Goal: Task Accomplishment & Management: Use online tool/utility

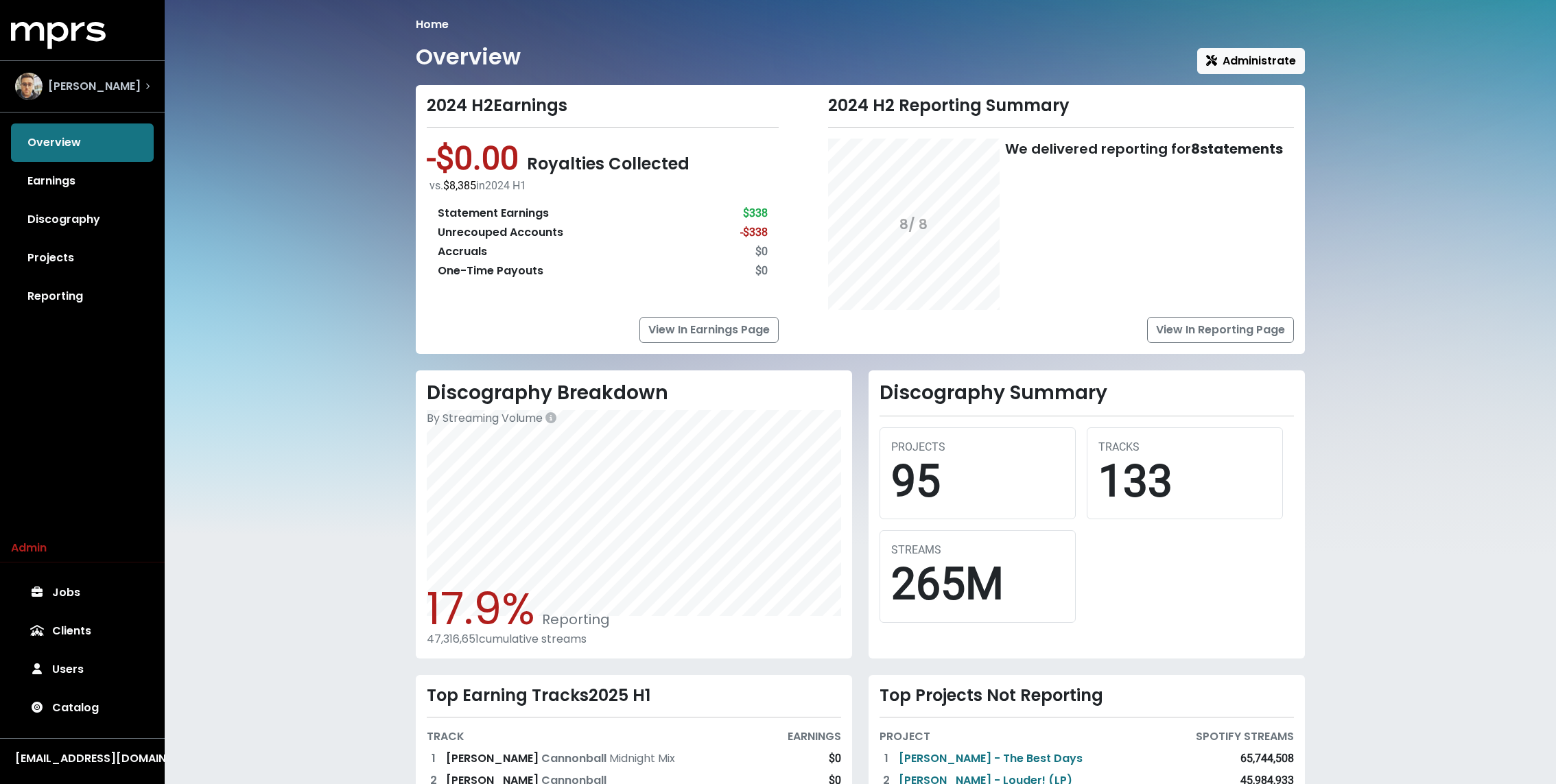
scroll to position [161, 0]
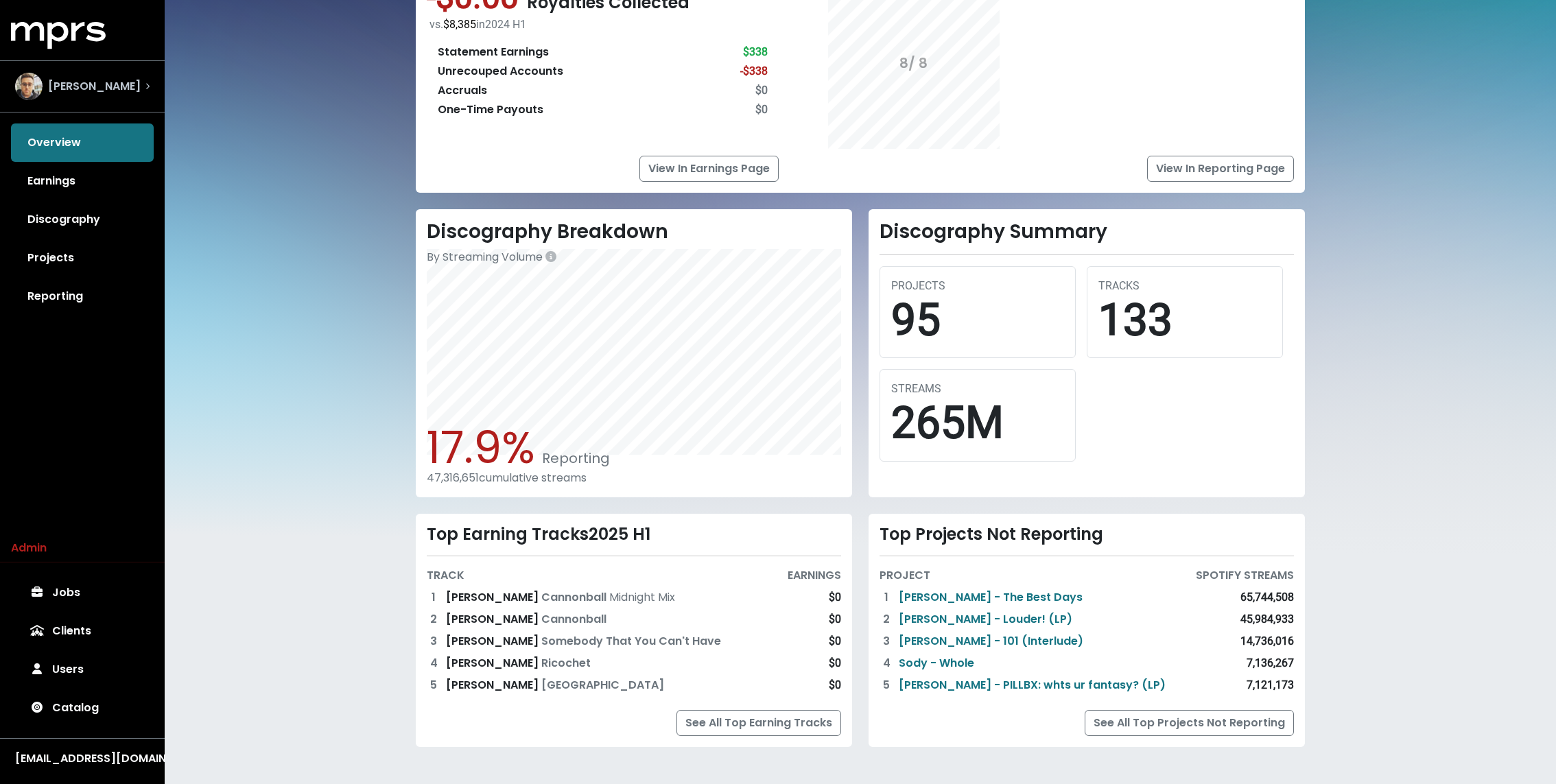
click at [106, 94] on div "[PERSON_NAME]" at bounding box center [77, 86] width 126 height 27
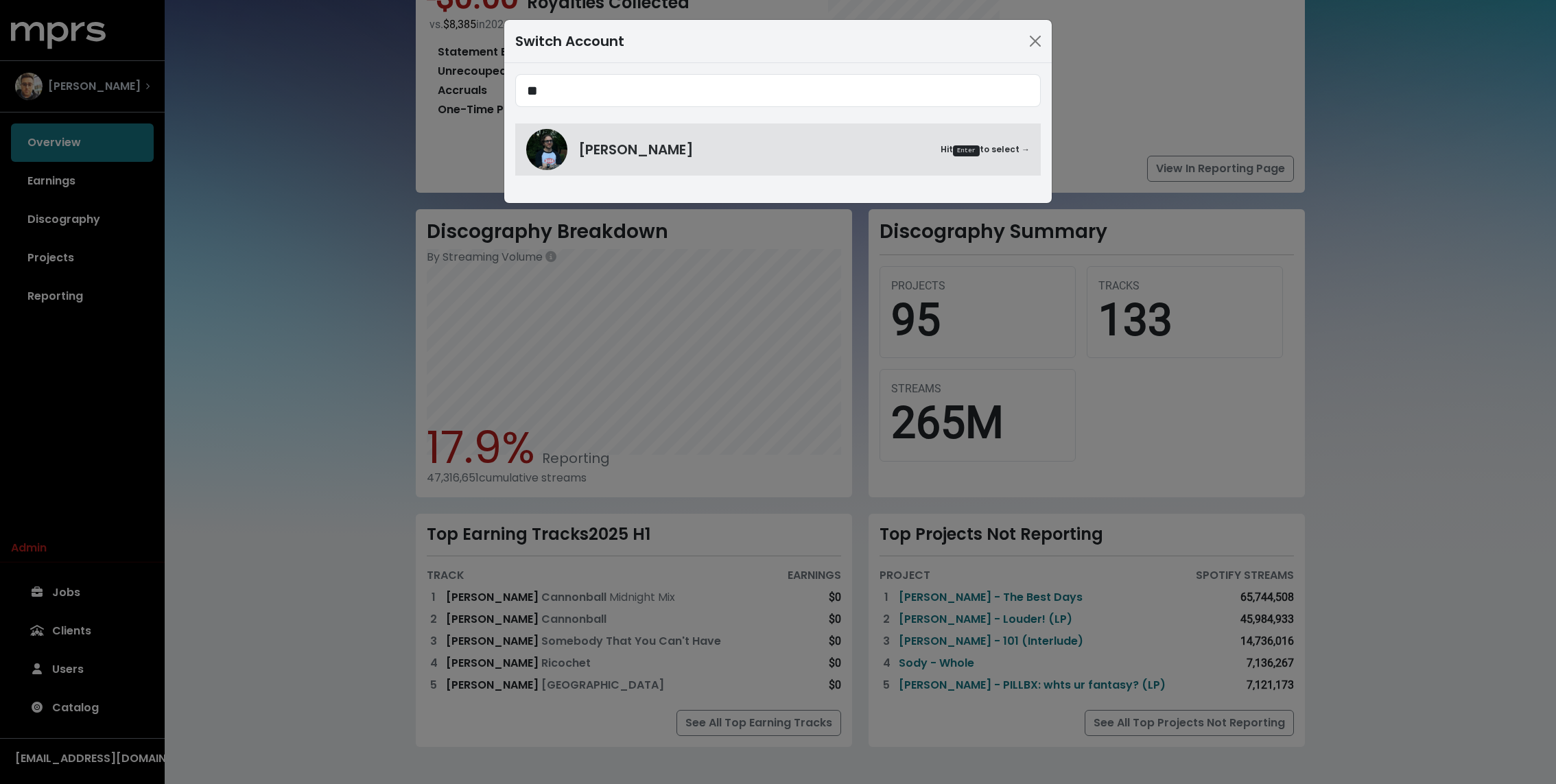
type input "*"
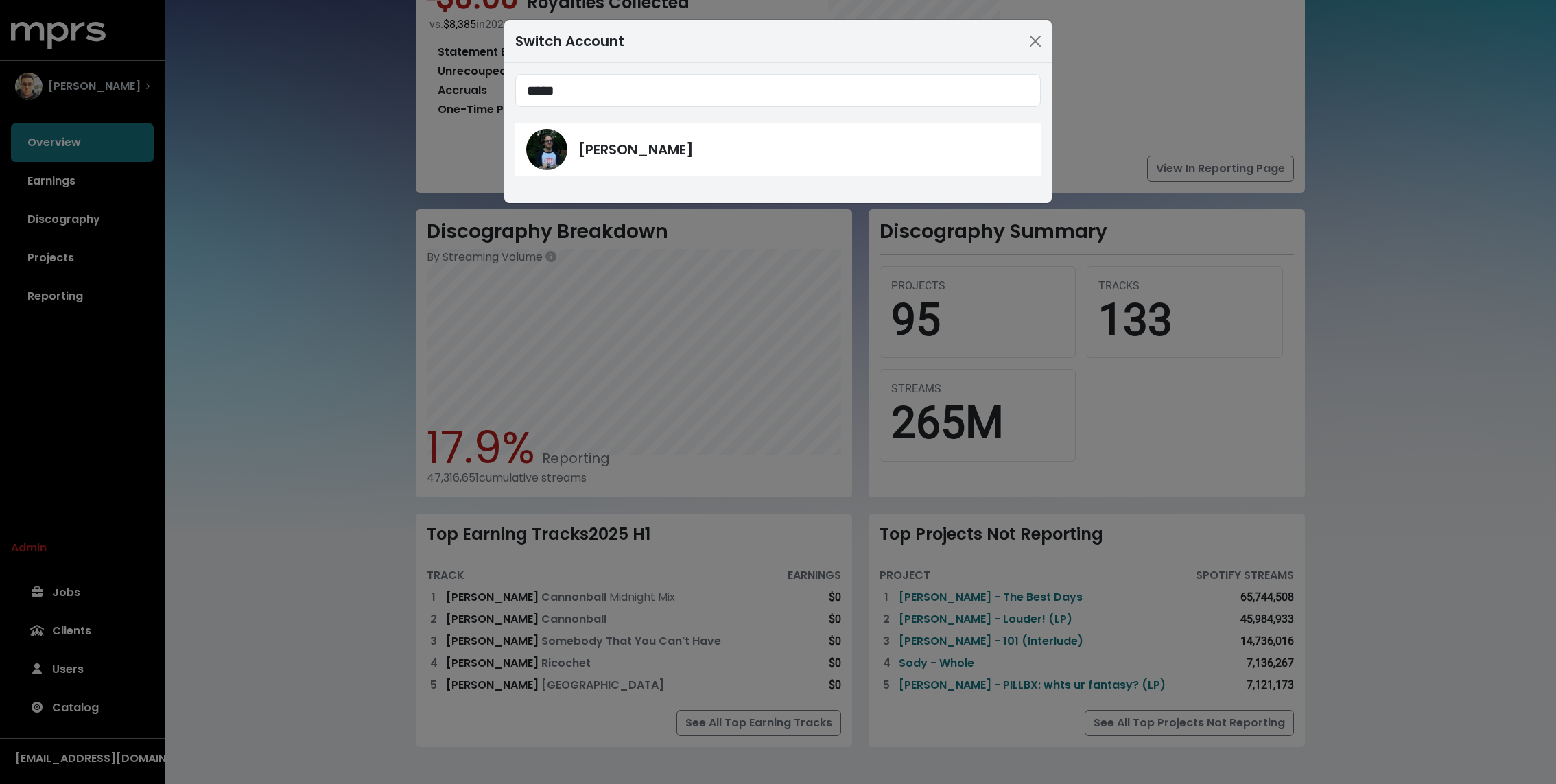
type input "*****"
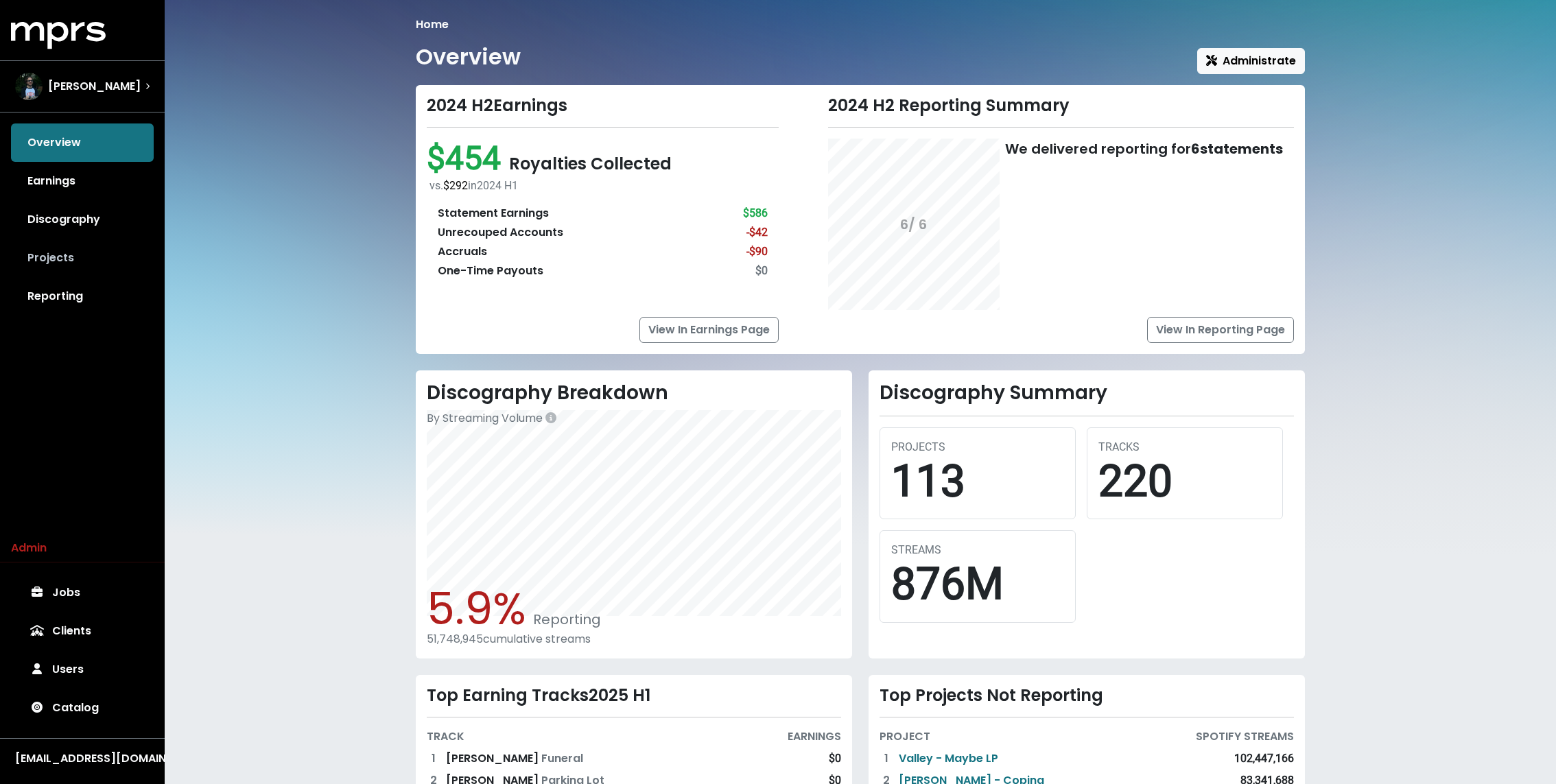
click at [94, 265] on link "Projects" at bounding box center [82, 257] width 143 height 38
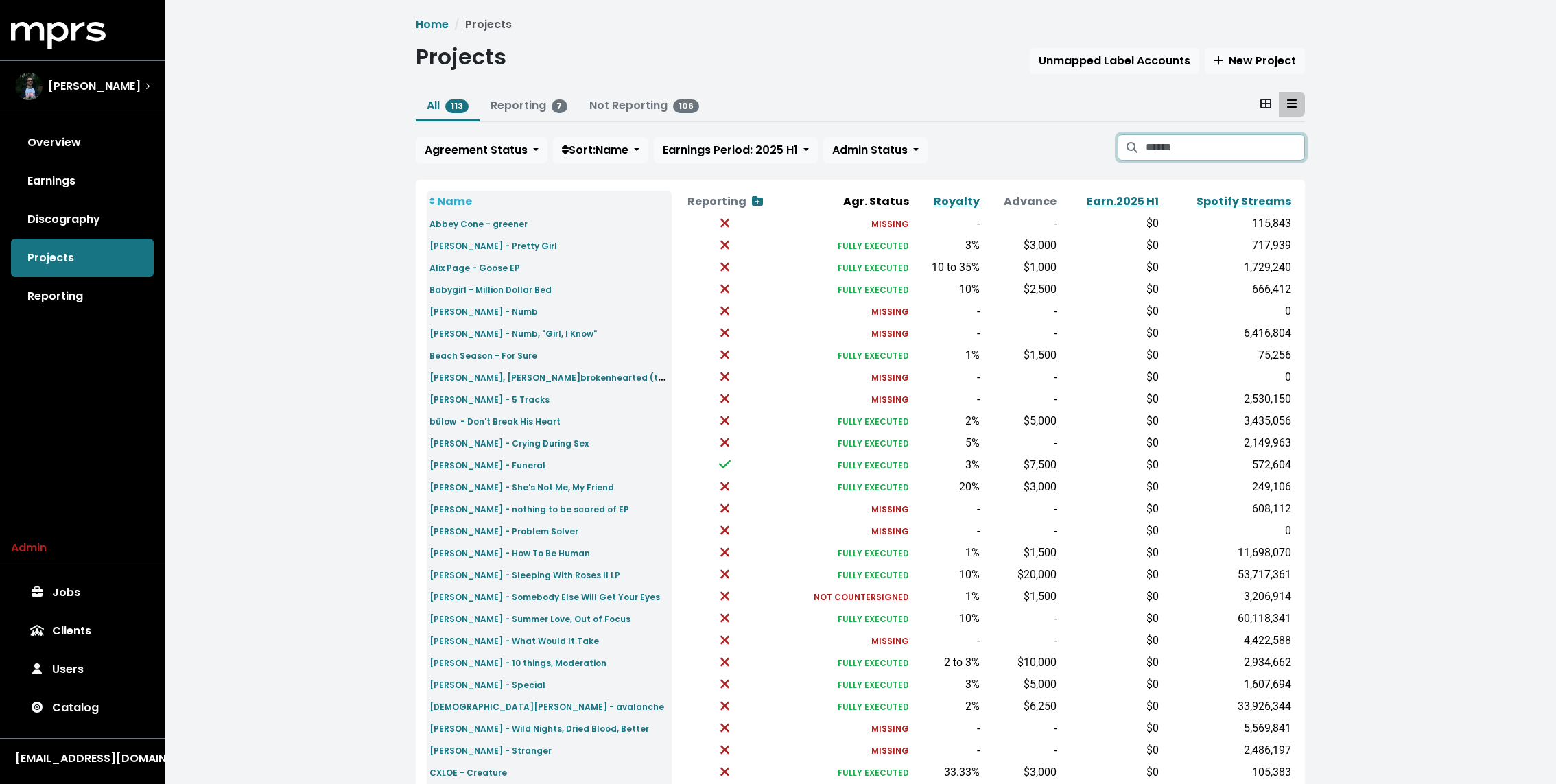
click at [1163, 136] on input "Search projects" at bounding box center [1225, 147] width 159 height 26
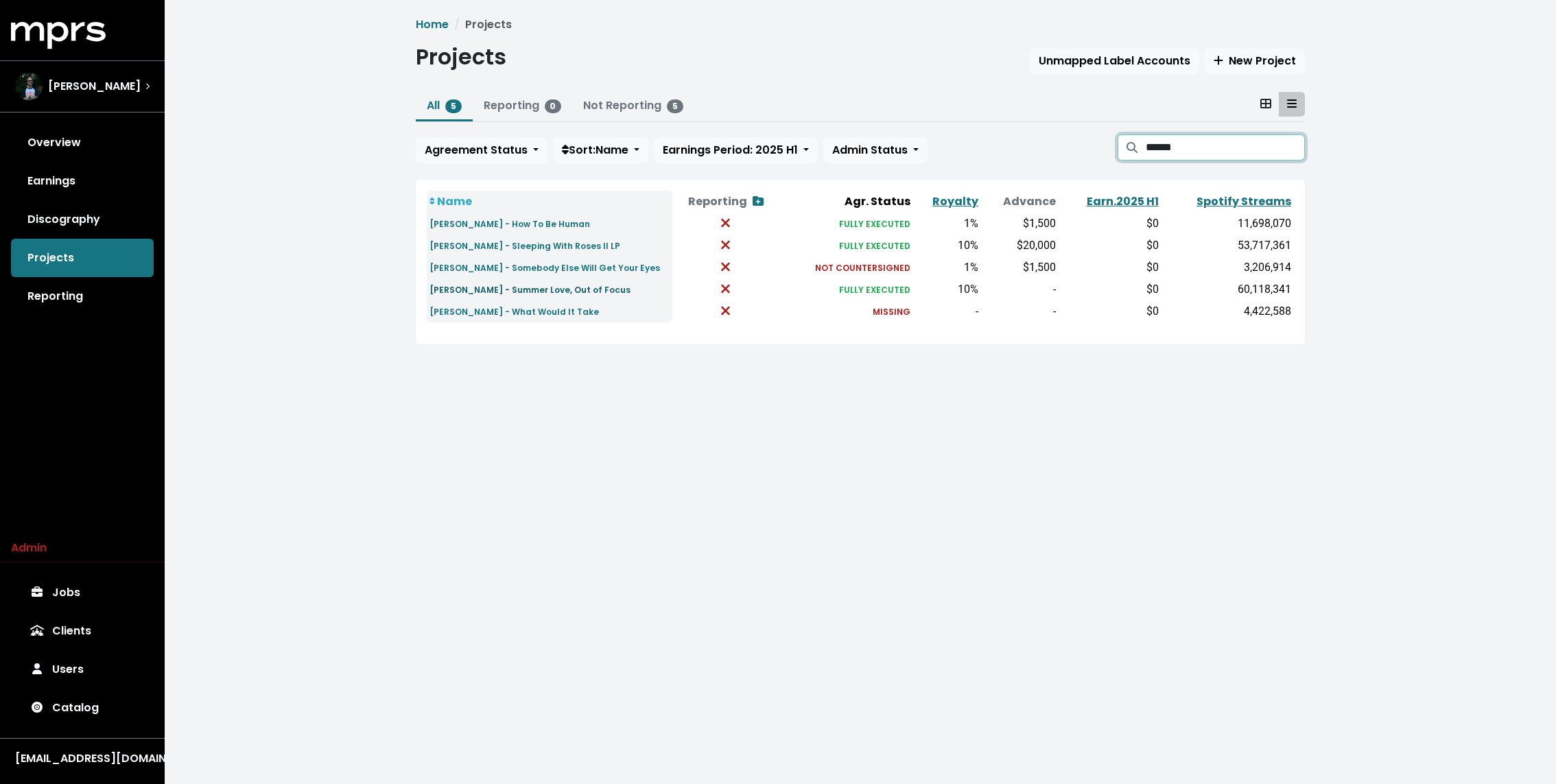
type input "******"
click at [503, 288] on small "Chelsea Cutler - Summer Love, Out of Focus" at bounding box center [530, 289] width 201 height 12
click at [256, 133] on div "Home Projects Projects Unmapped Label Accounts New Project All 5 Reporting 0 No…" at bounding box center [860, 191] width 1391 height 383
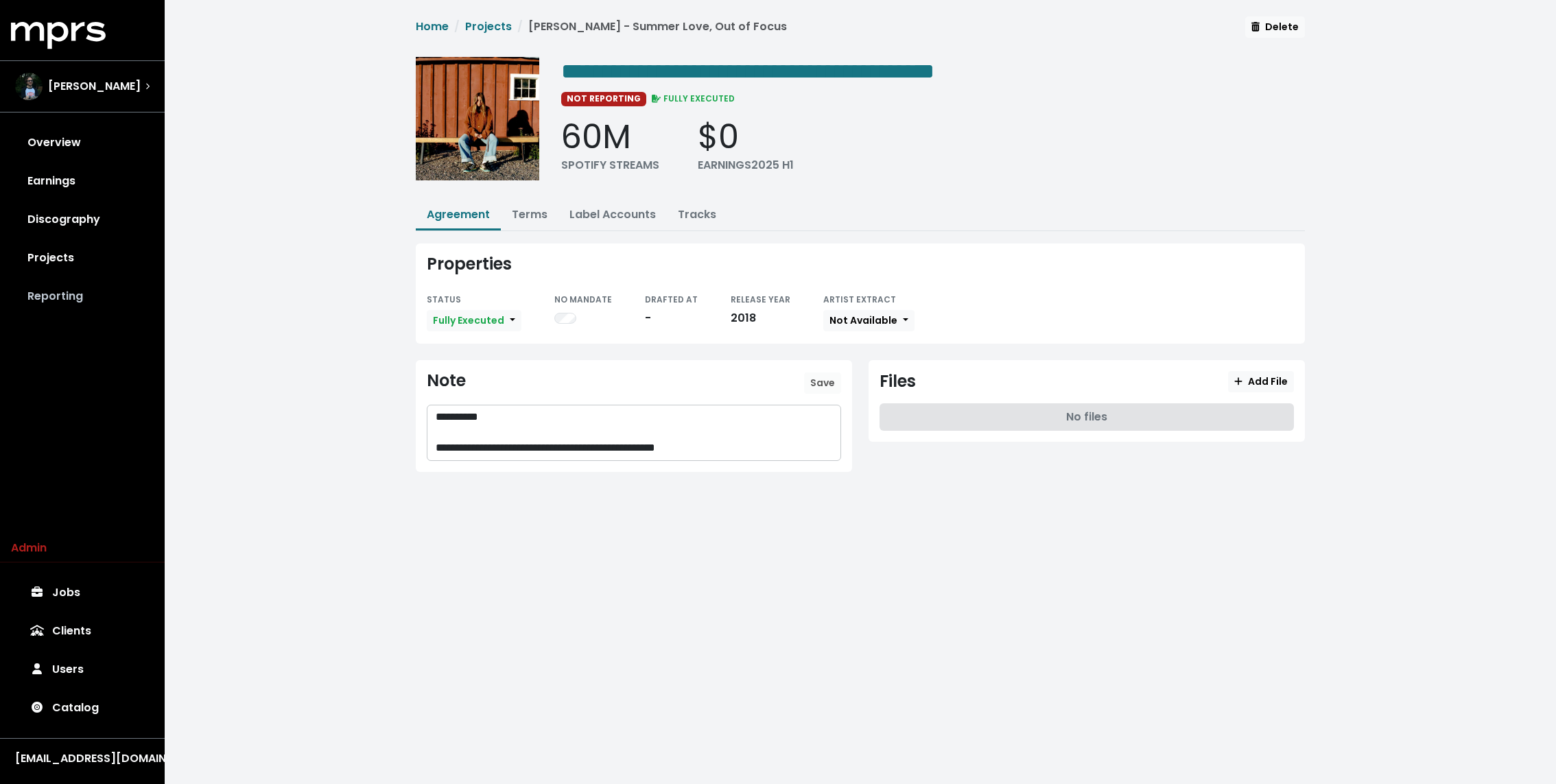
click at [76, 279] on link "Reporting" at bounding box center [82, 296] width 143 height 38
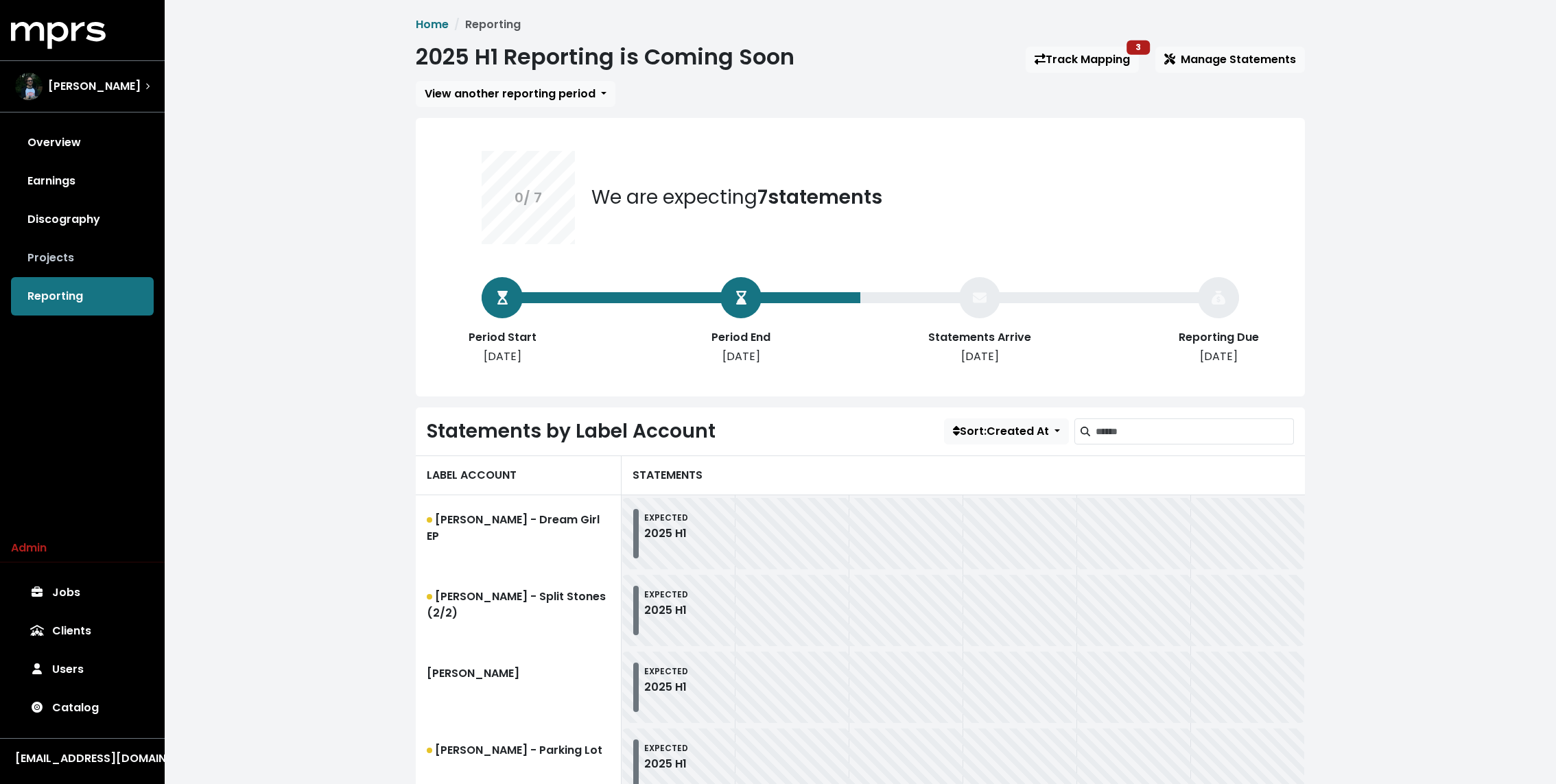
click at [66, 256] on link "Projects" at bounding box center [82, 257] width 143 height 38
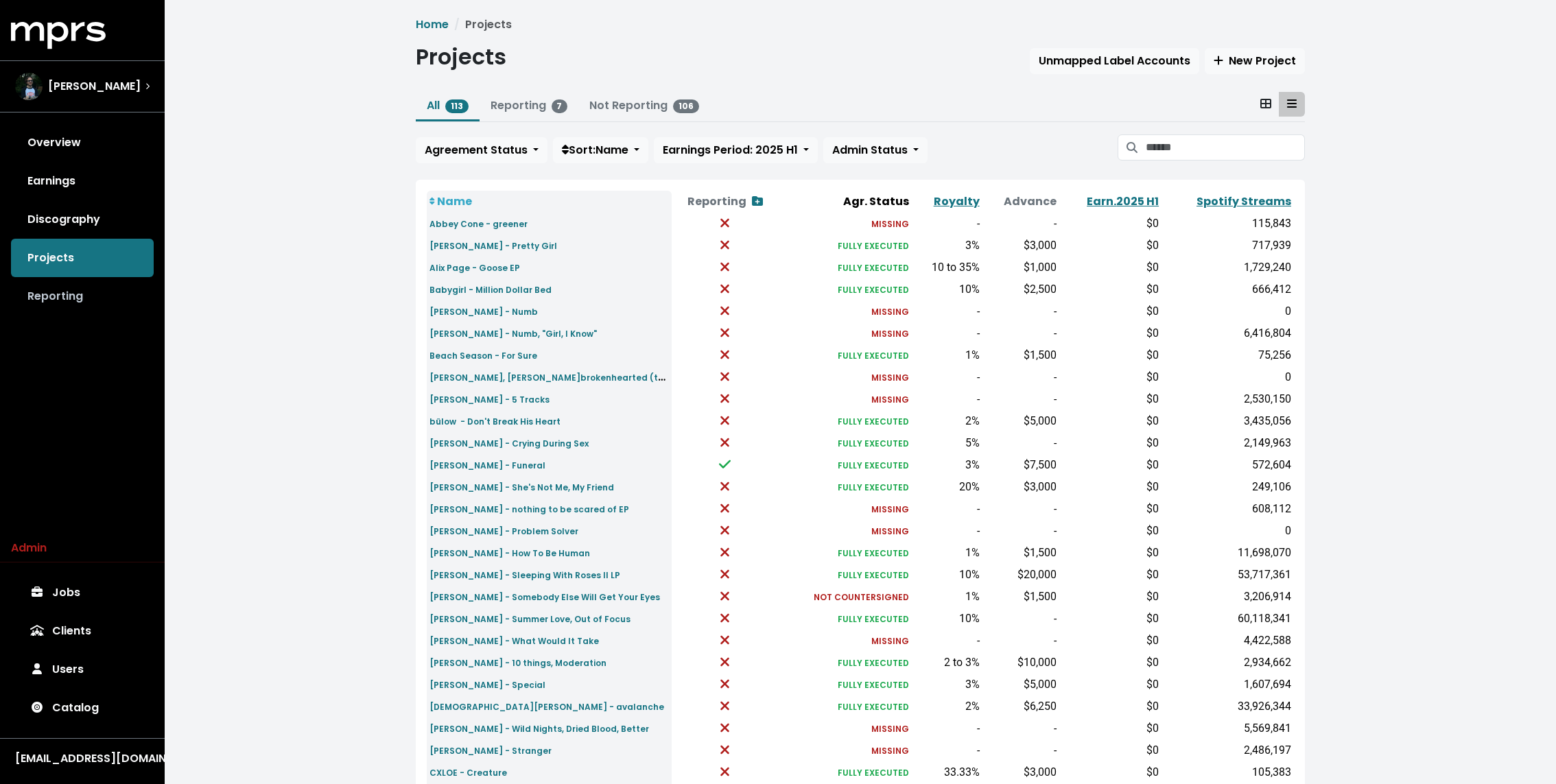
click at [57, 300] on link "Reporting" at bounding box center [82, 296] width 143 height 38
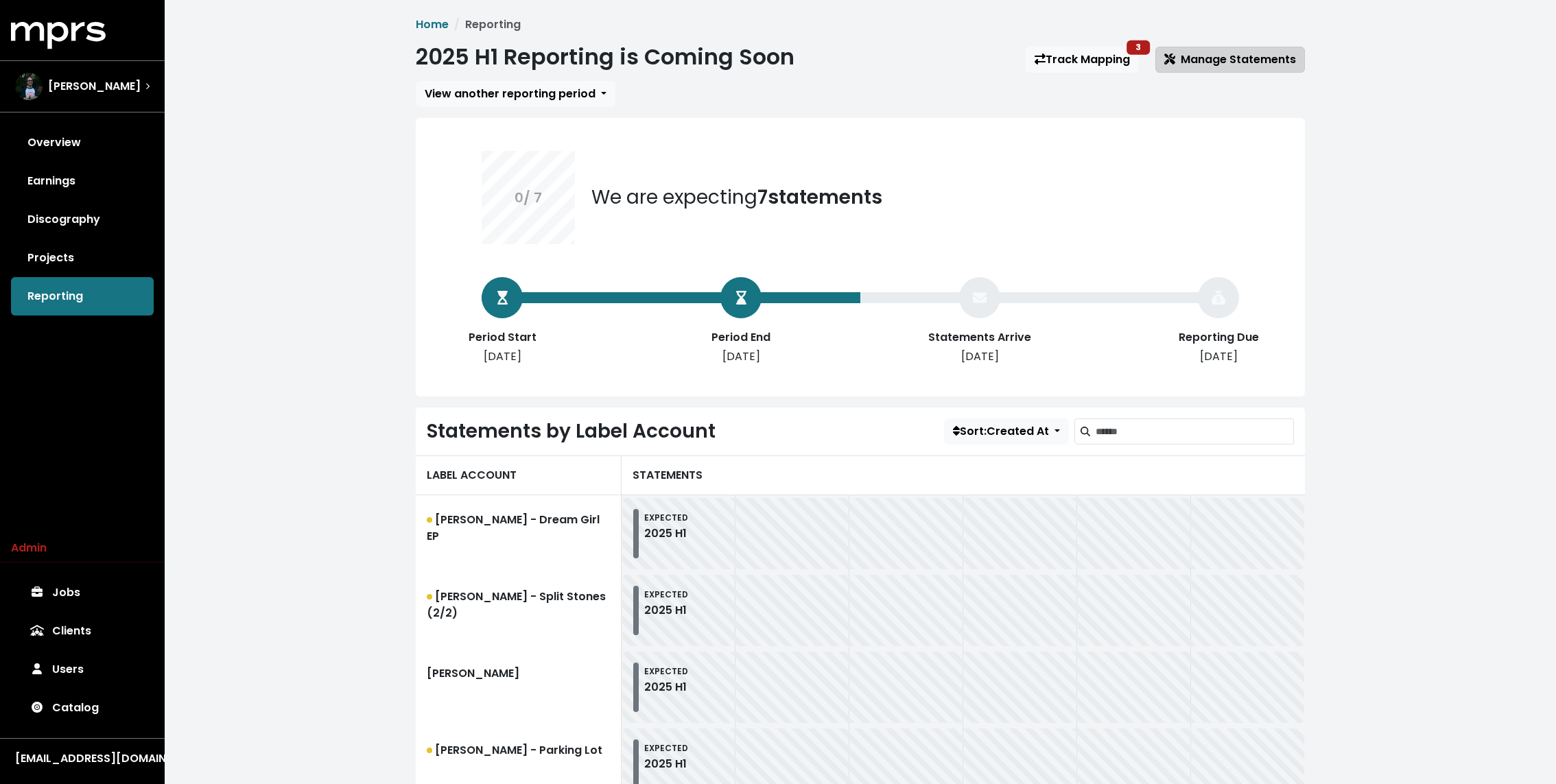
click at [1239, 59] on span "Manage Statements" at bounding box center [1230, 59] width 132 height 16
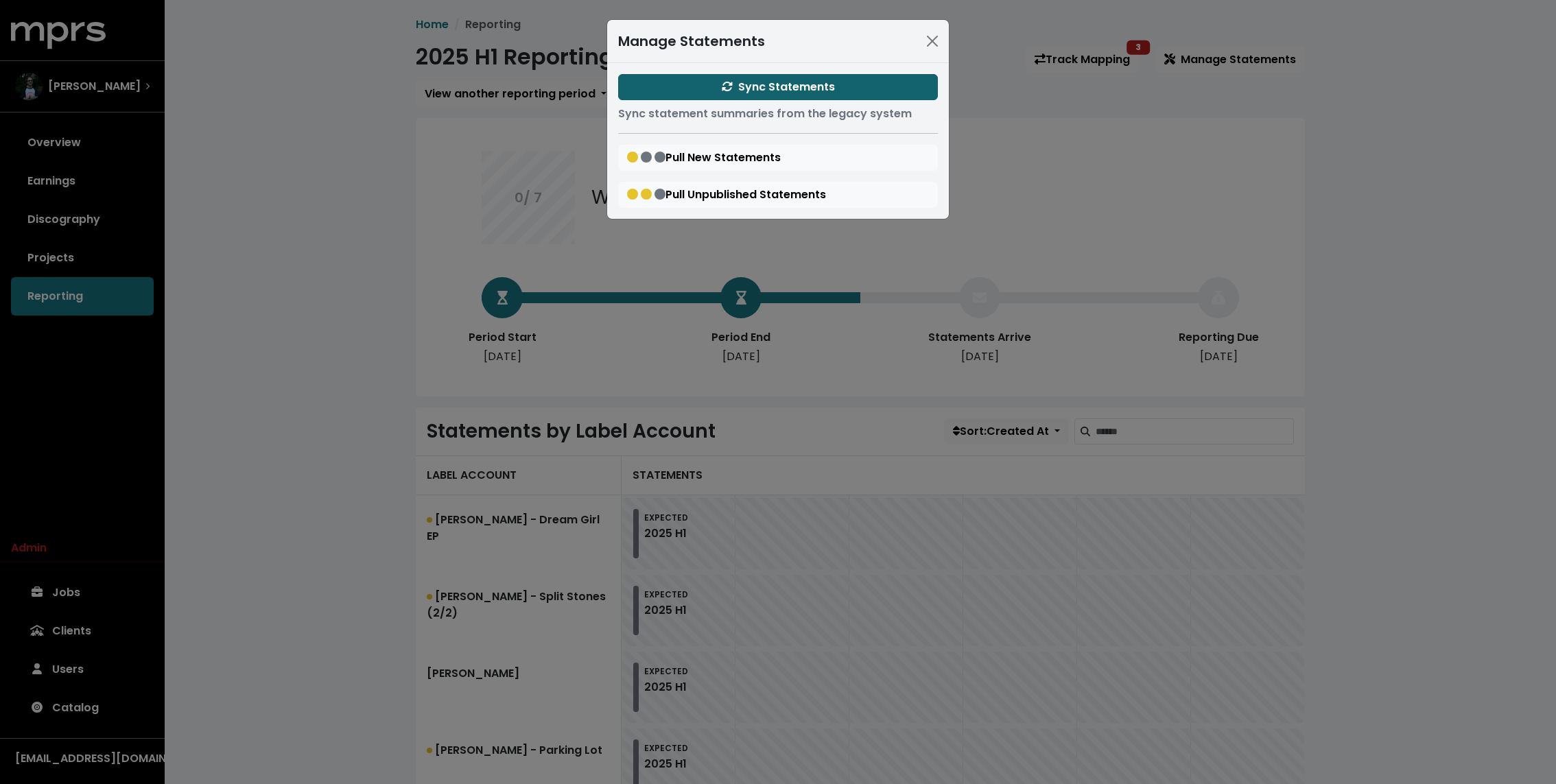
click at [820, 79] on span "Sync Statements" at bounding box center [778, 87] width 113 height 16
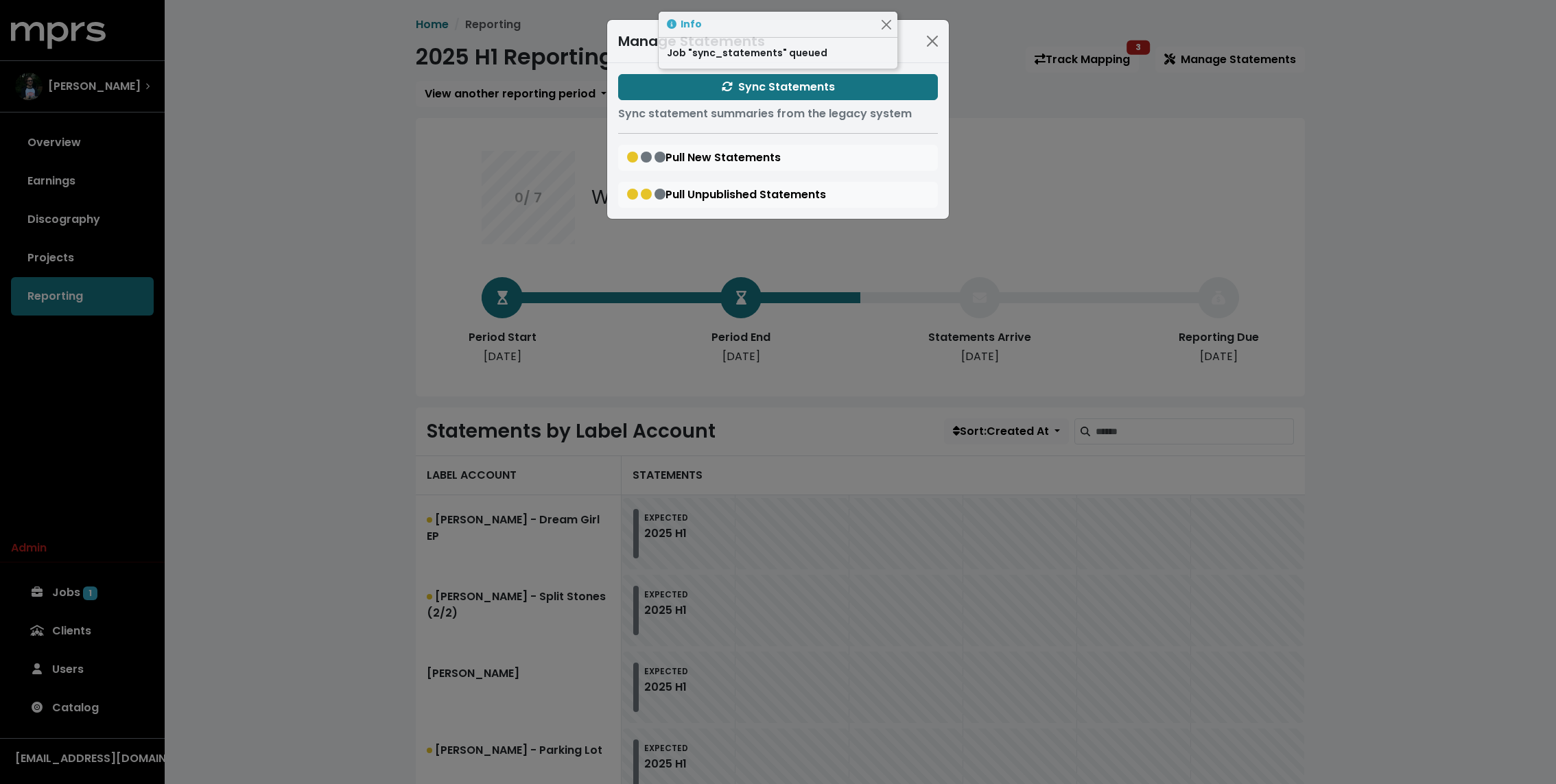
click at [256, 133] on div "Manage Statements Sync Statements Sync statement summaries from the legacy syst…" at bounding box center [778, 392] width 1556 height 784
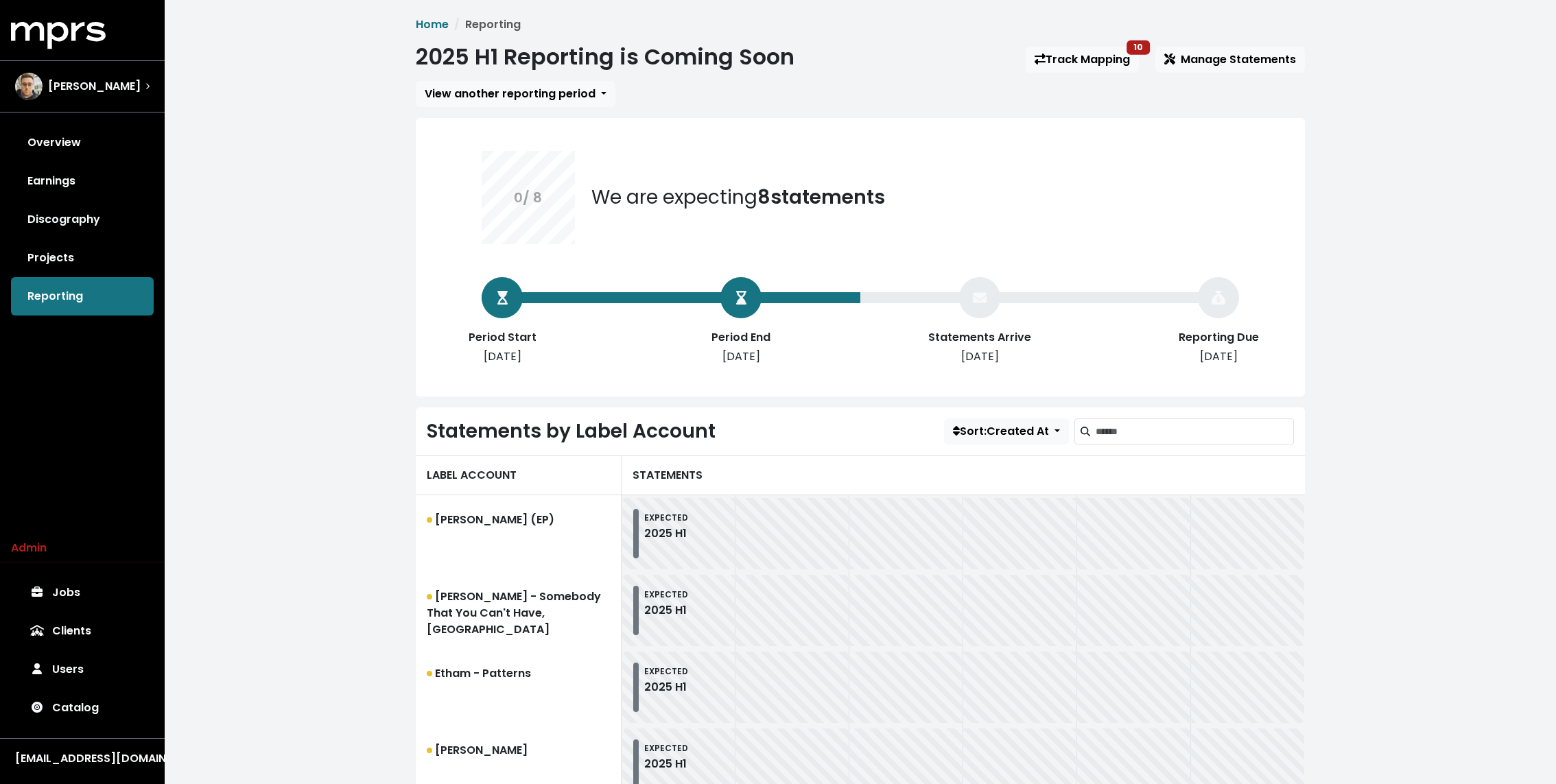
scroll to position [401, 0]
